Goal: Navigation & Orientation: Find specific page/section

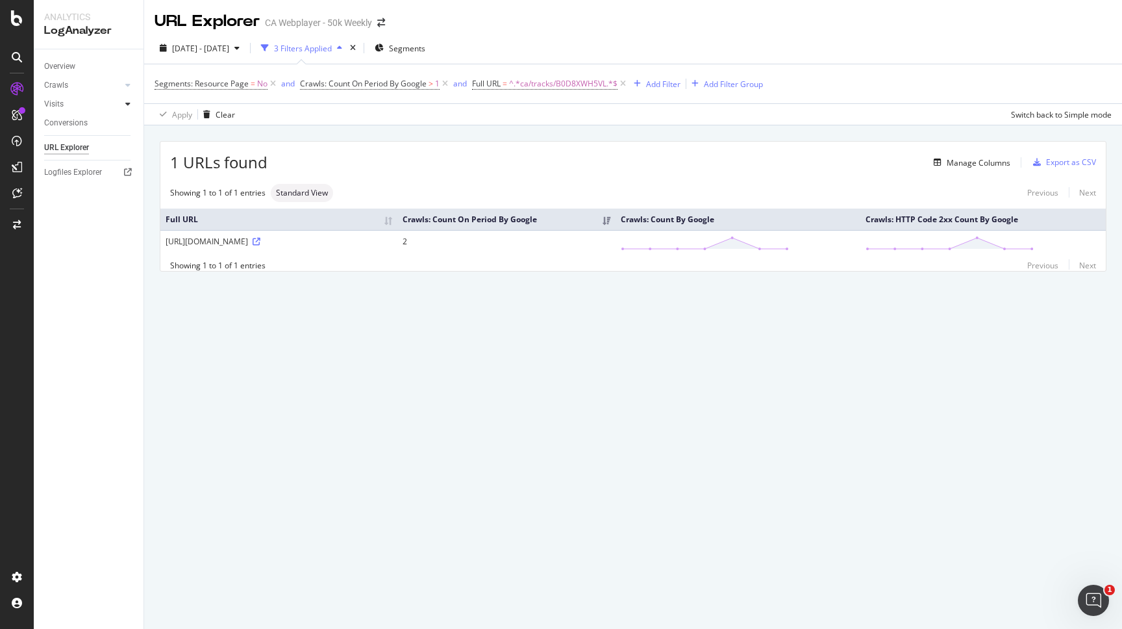
click at [125, 106] on div at bounding box center [127, 103] width 13 height 13
click at [125, 85] on div at bounding box center [127, 85] width 13 height 13
click at [85, 169] on div "AlertPanel" at bounding box center [69, 172] width 42 height 13
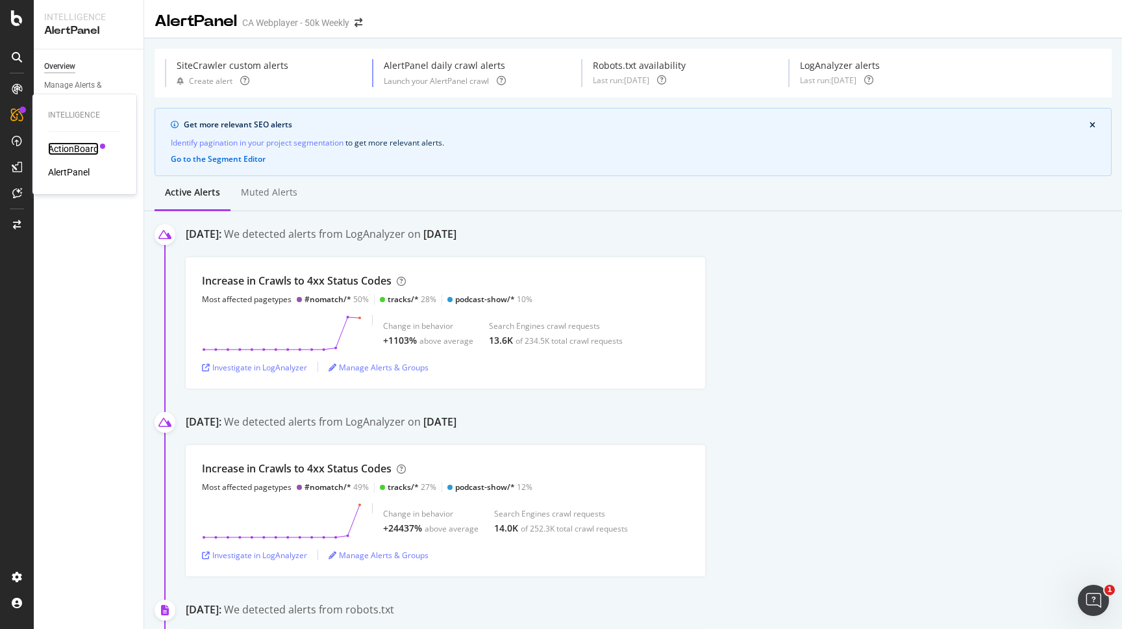
click at [56, 148] on div "ActionBoard" at bounding box center [73, 148] width 51 height 13
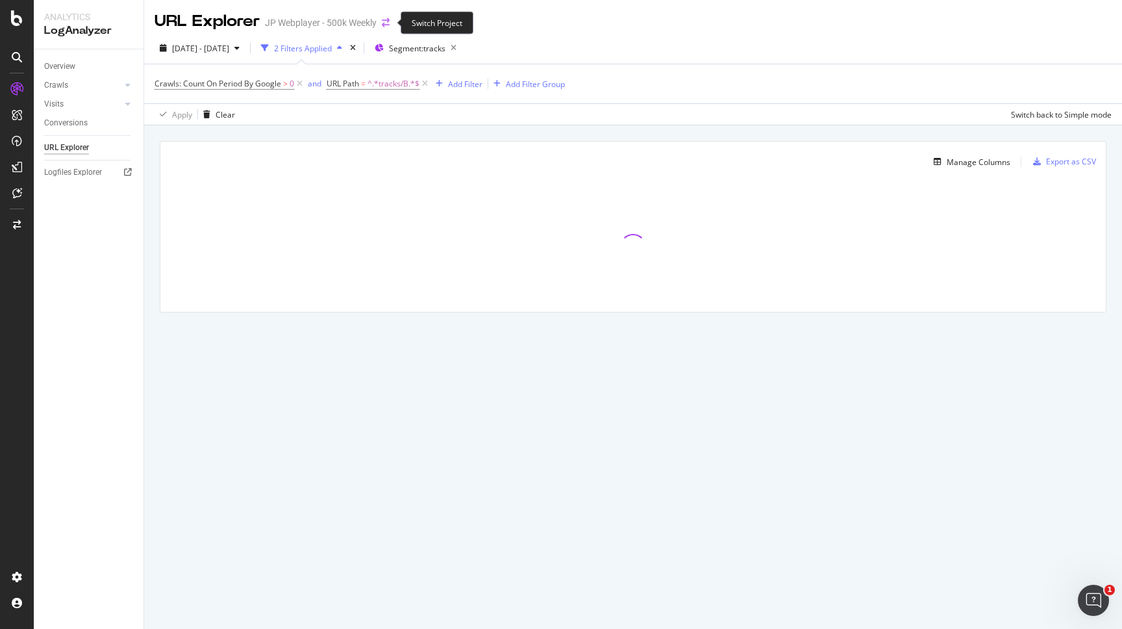
click at [385, 25] on icon "arrow-right-arrow-left" at bounding box center [386, 22] width 8 height 9
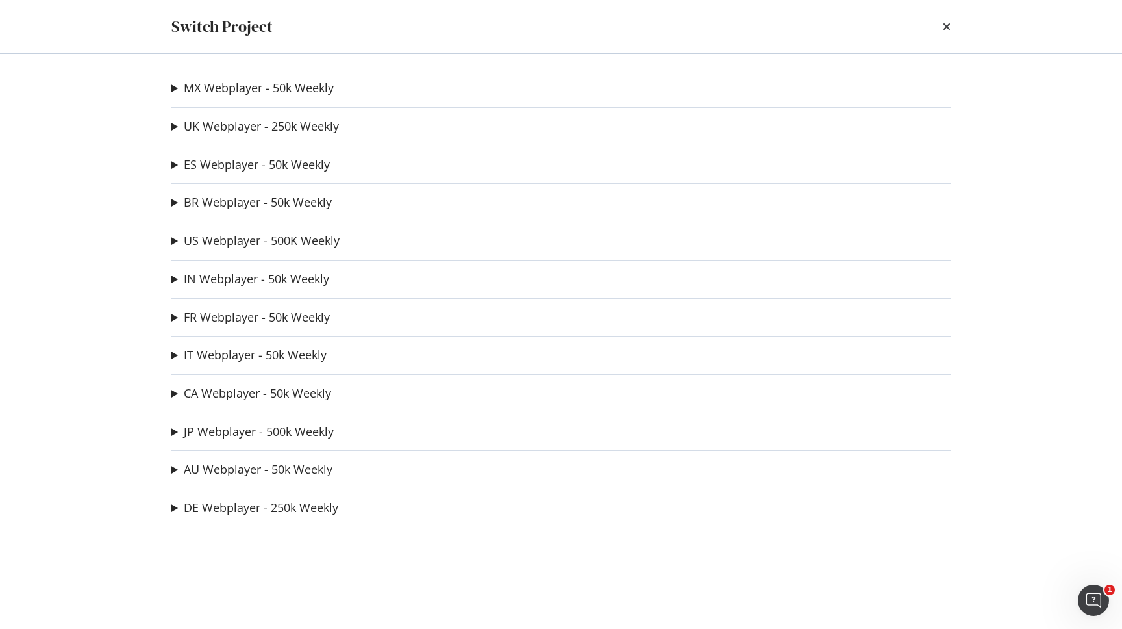
click at [219, 247] on link "US Webplayer - 500K Weekly" at bounding box center [262, 241] width 156 height 14
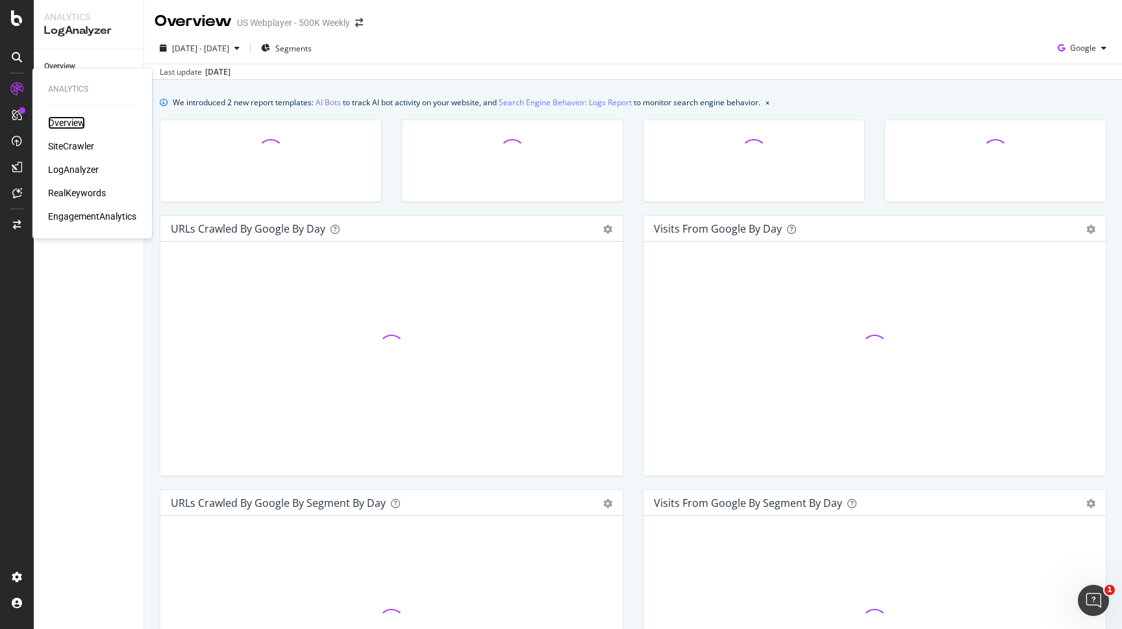
click at [66, 127] on div "Overview" at bounding box center [66, 122] width 37 height 13
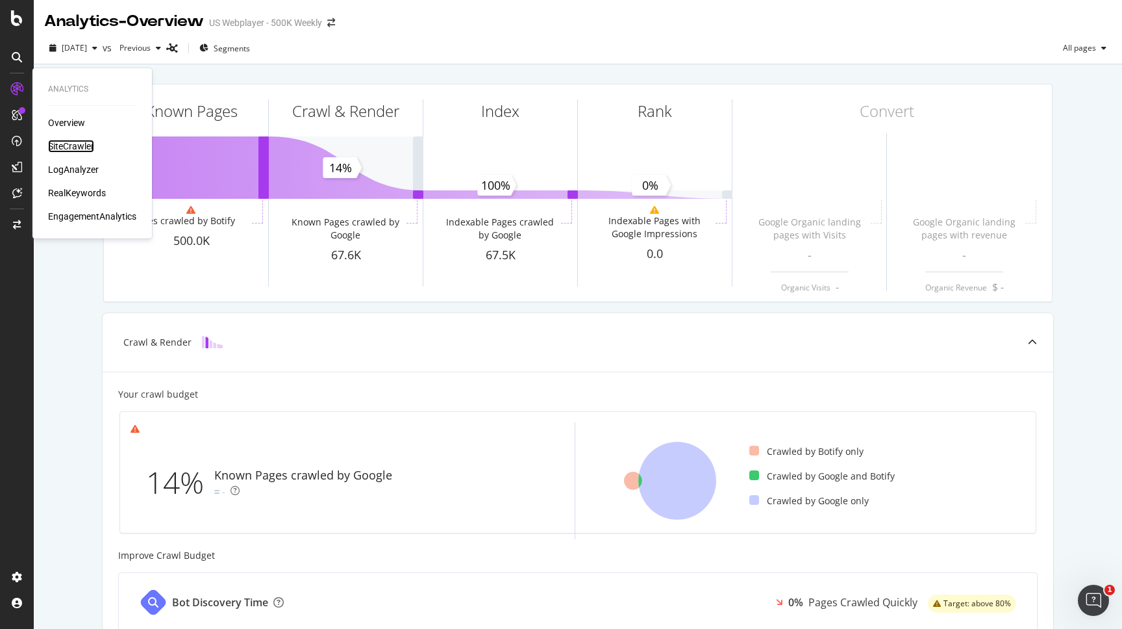
click at [68, 147] on div "SiteCrawler" at bounding box center [71, 146] width 46 height 13
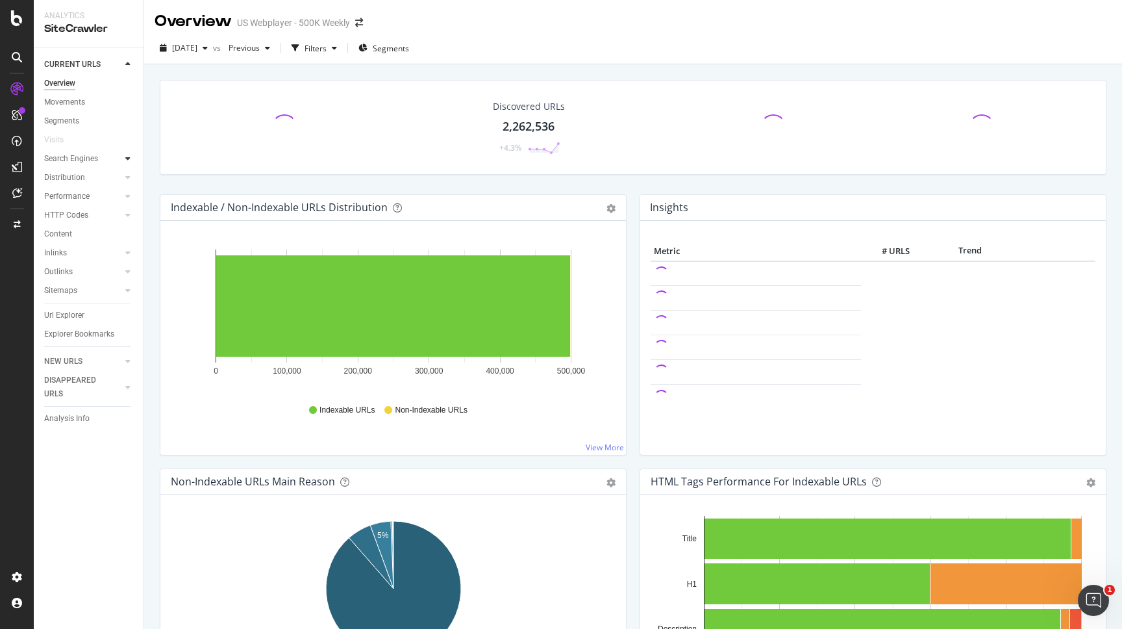
click at [124, 160] on div at bounding box center [127, 158] width 13 height 13
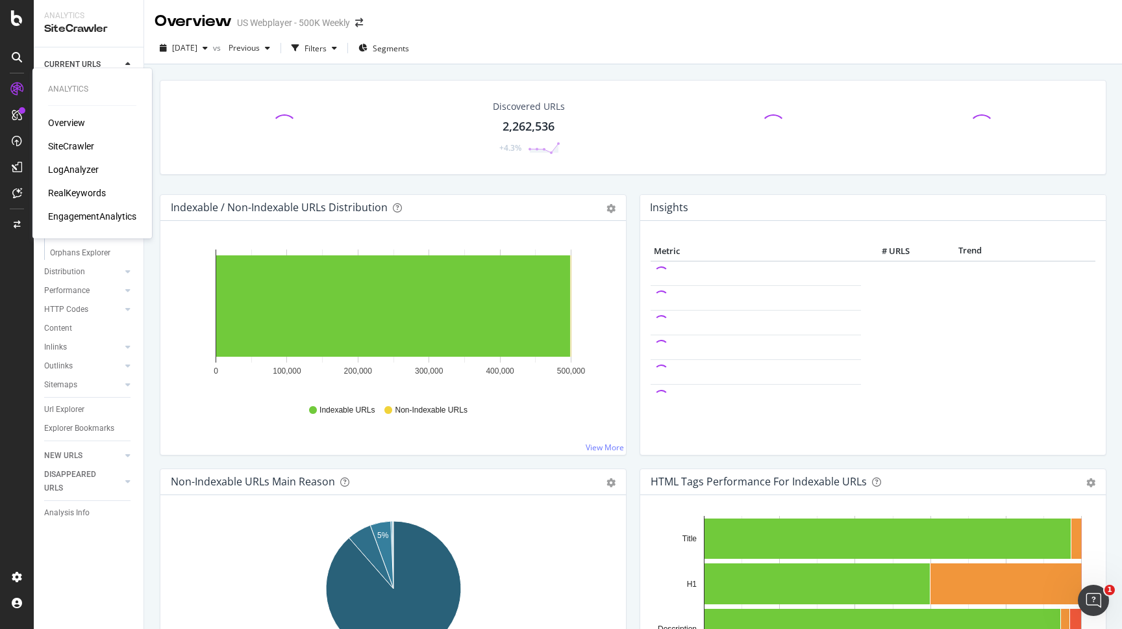
click at [74, 124] on div "Overview" at bounding box center [66, 122] width 37 height 13
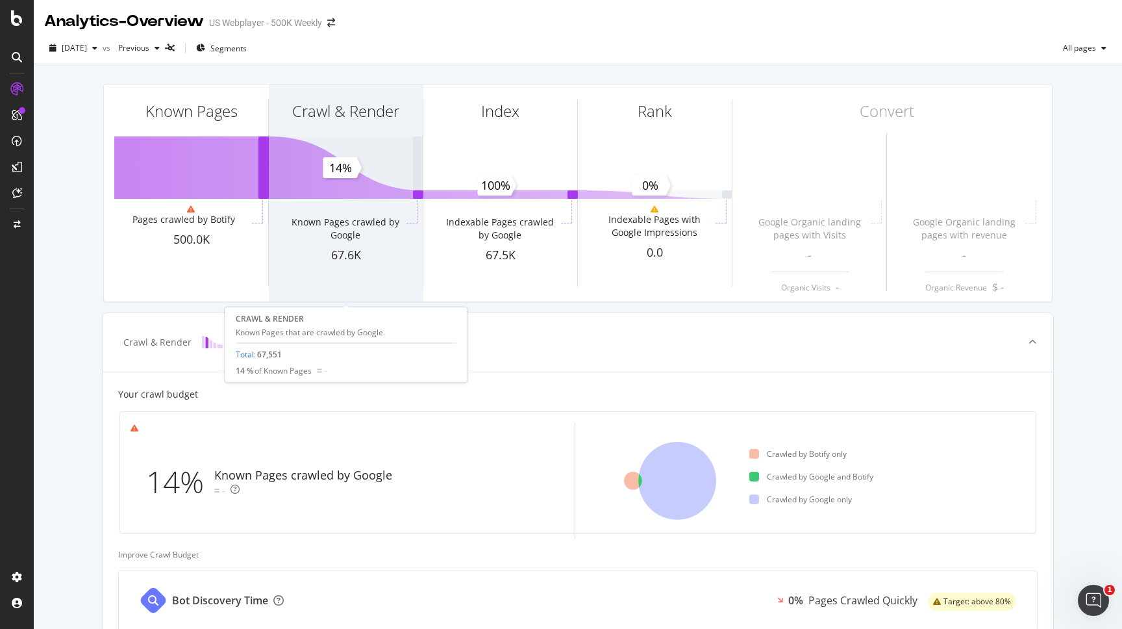
click at [329, 114] on div "Crawl & Render" at bounding box center [345, 111] width 107 height 22
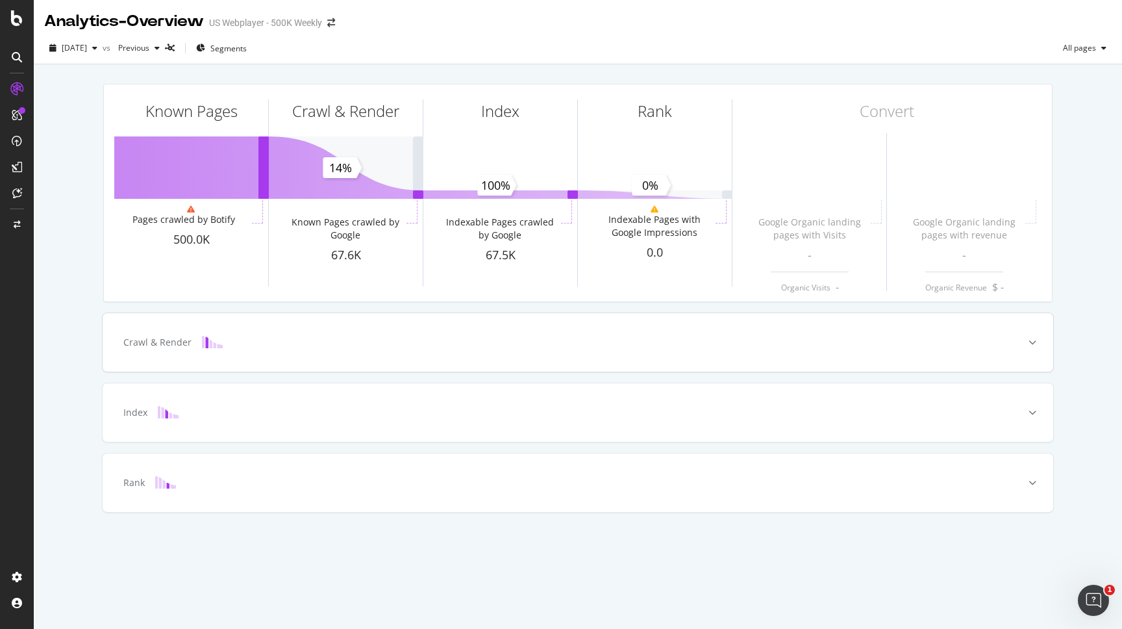
click at [1035, 344] on icon at bounding box center [1033, 342] width 8 height 8
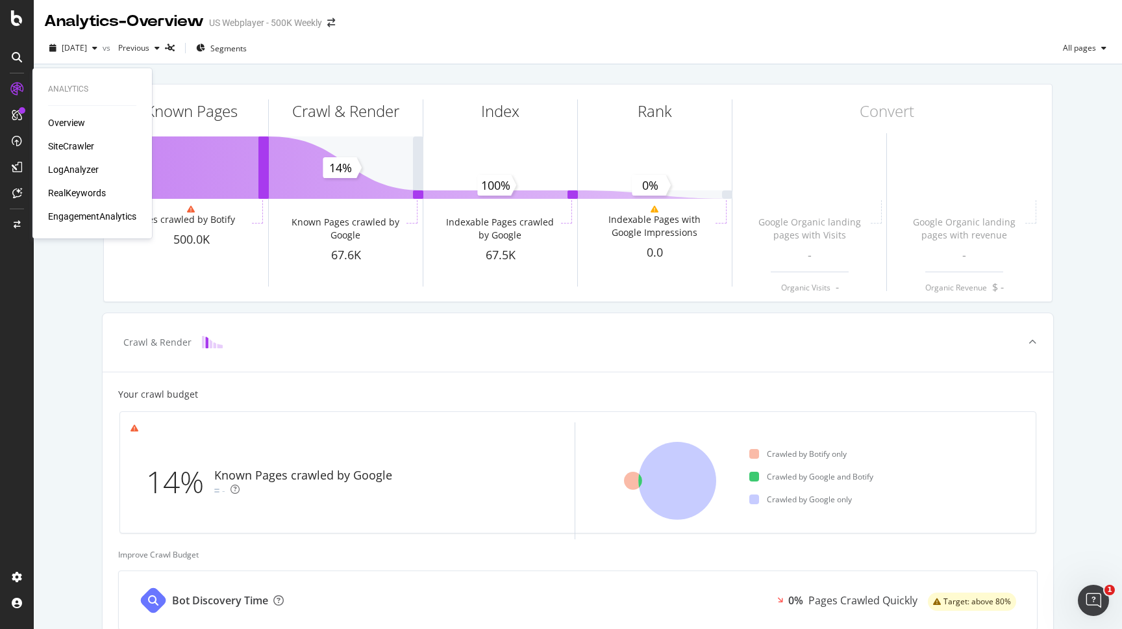
click at [80, 123] on div "Overview" at bounding box center [66, 122] width 37 height 13
